Goal: Find specific page/section: Find specific page/section

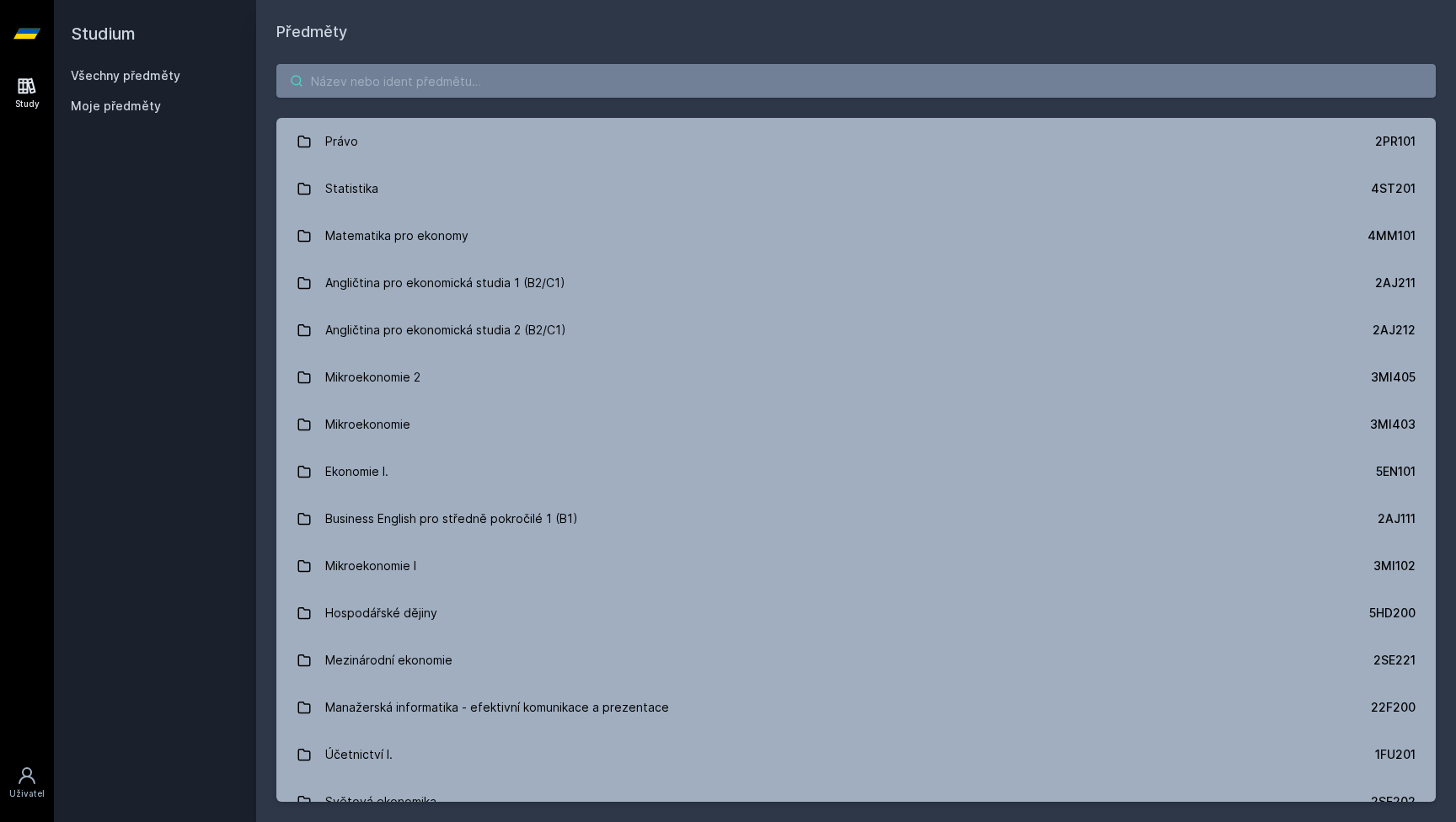
click at [424, 86] on input "search" at bounding box center [856, 80] width 1159 height 34
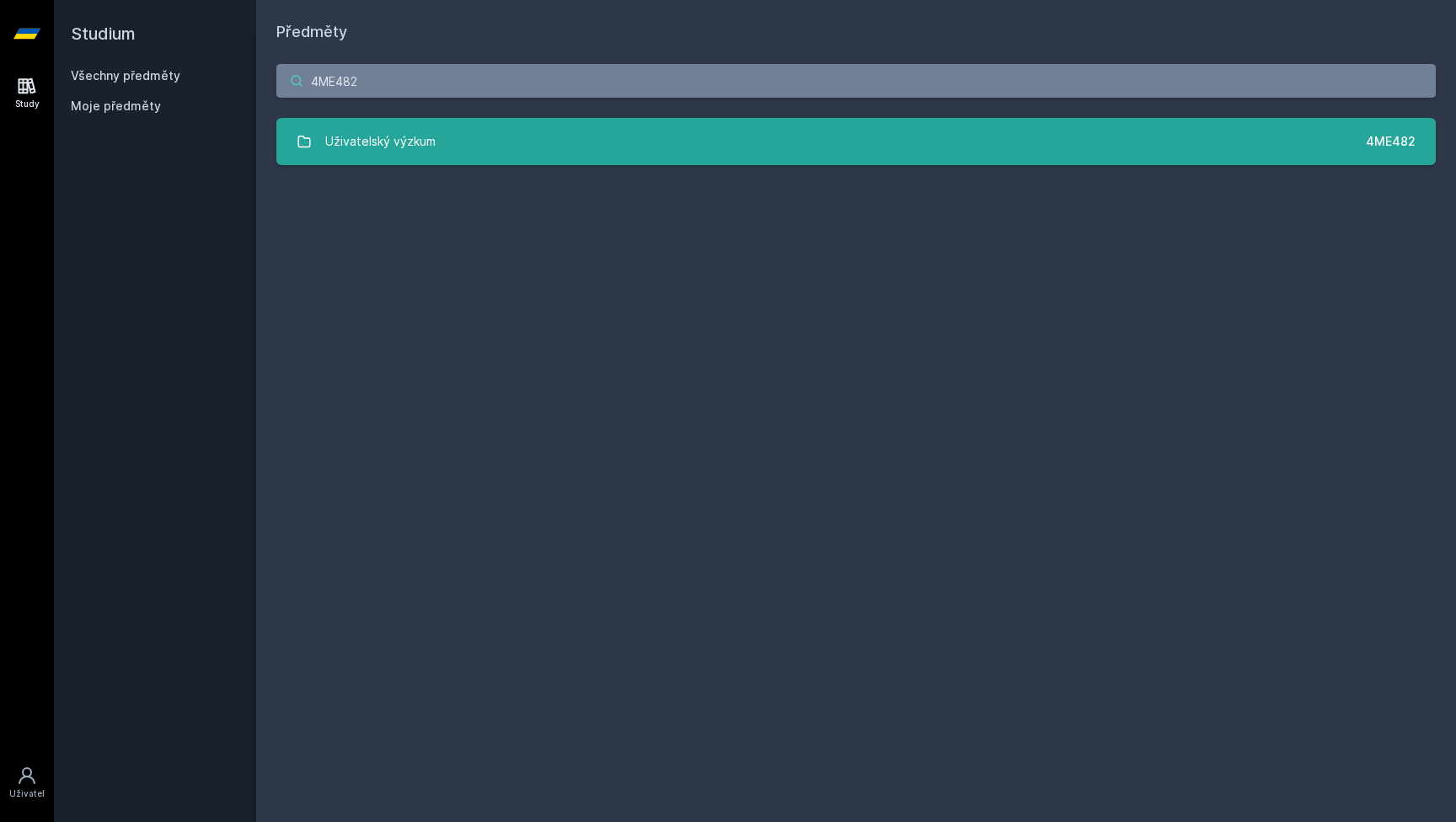
type input "4ME482"
click at [712, 163] on link "Uživatelský výzkum 4ME482" at bounding box center [856, 141] width 1159 height 48
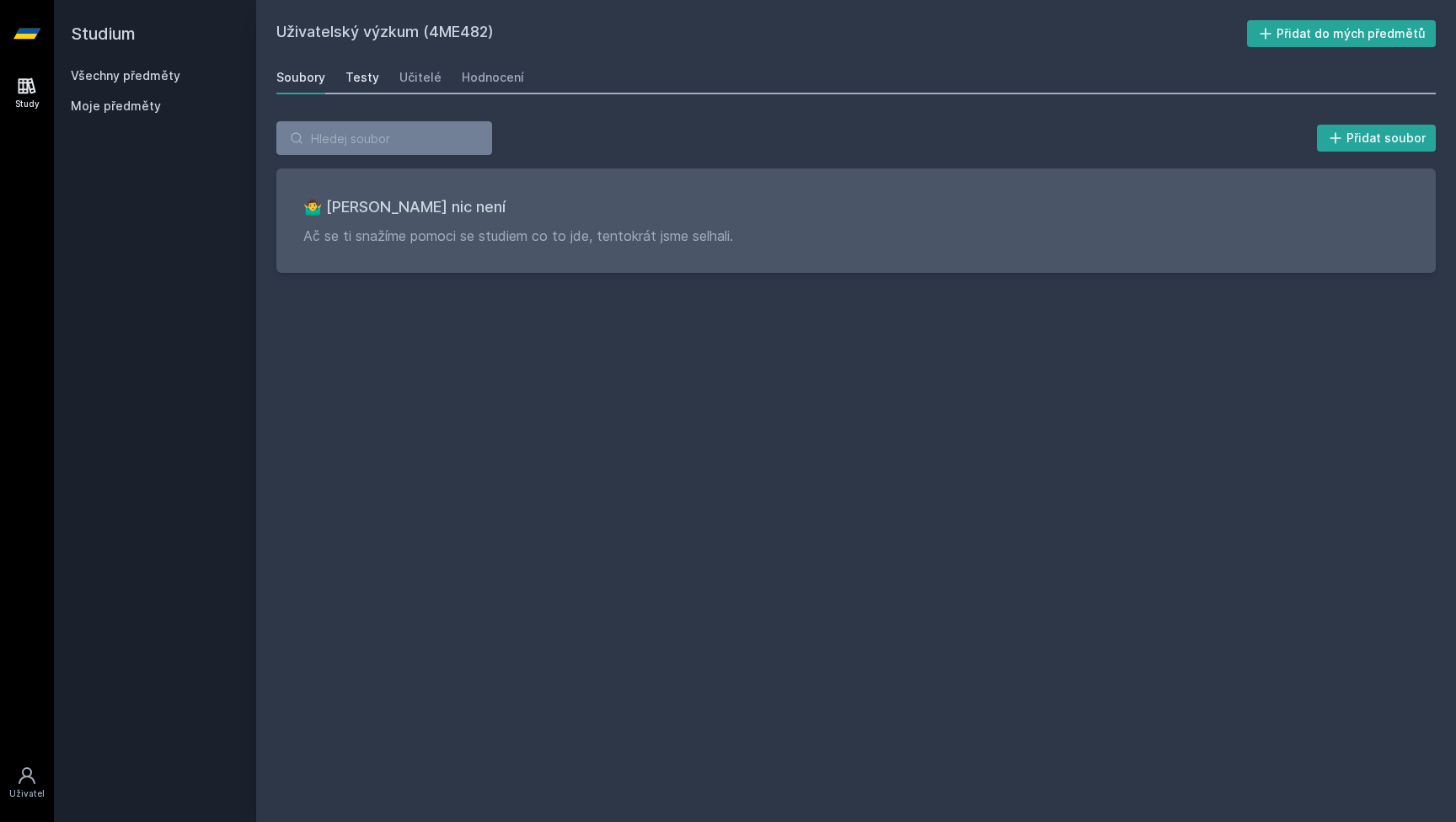
click at [361, 80] on div "Testy" at bounding box center [362, 77] width 34 height 16
click at [421, 83] on div "Učitelé" at bounding box center [420, 77] width 42 height 16
click at [470, 83] on div "Hodnocení" at bounding box center [493, 77] width 62 height 16
click at [306, 80] on div "Soubory" at bounding box center [301, 77] width 49 height 16
